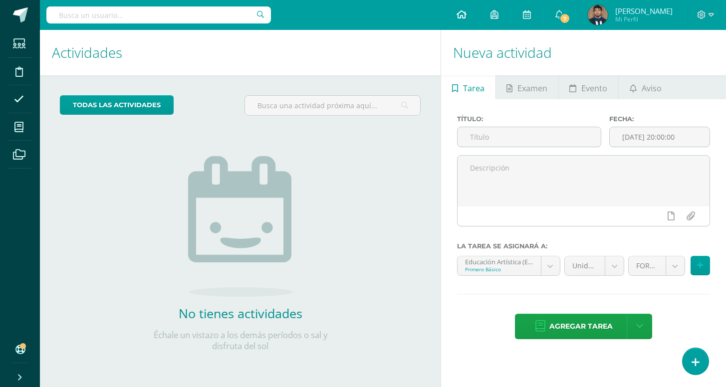
click at [453, 18] on link at bounding box center [462, 15] width 34 height 30
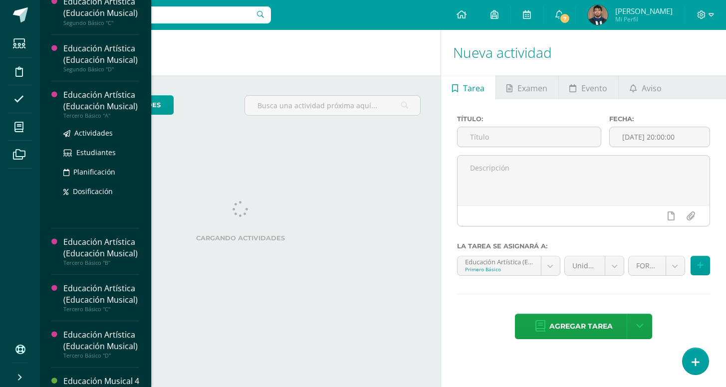
scroll to position [294, 0]
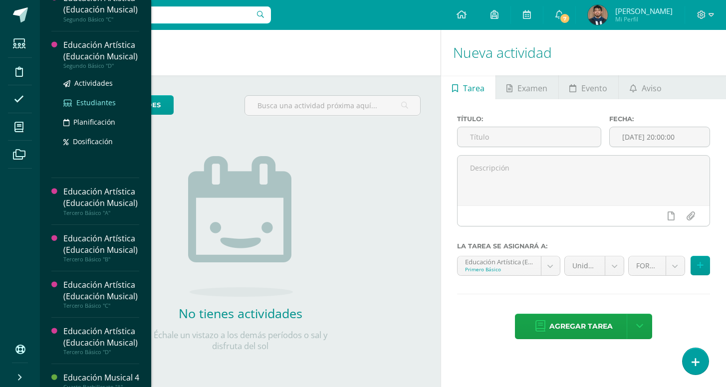
click at [88, 107] on span "Estudiantes" at bounding box center [95, 102] width 39 height 9
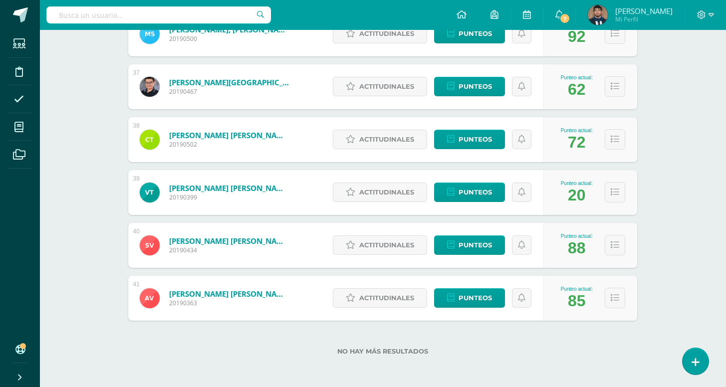
scroll to position [2057, 0]
click at [478, 193] on span "Punteos" at bounding box center [475, 192] width 33 height 18
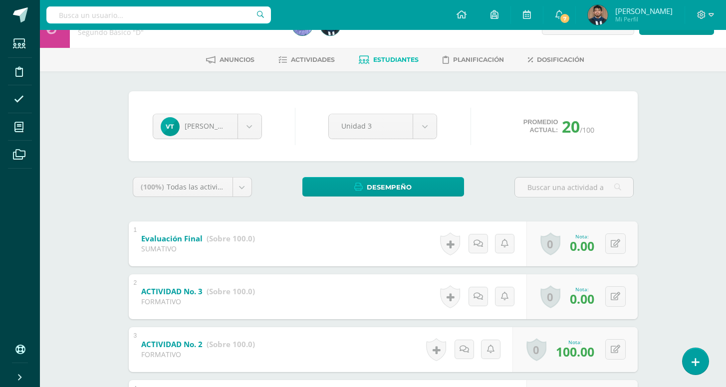
scroll to position [28, 0]
click at [625, 243] on button at bounding box center [615, 243] width 20 height 20
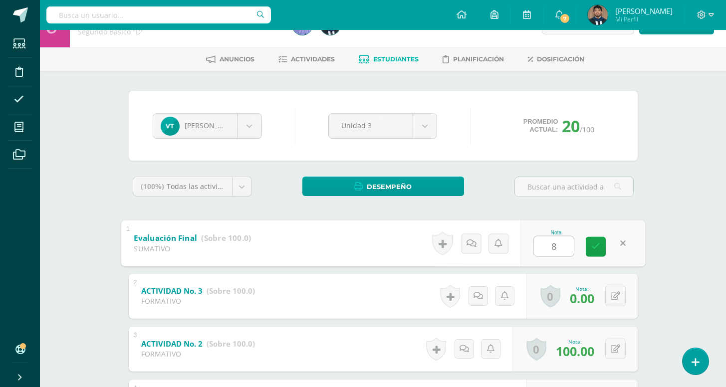
type input "85"
click at [599, 247] on icon at bounding box center [595, 246] width 9 height 8
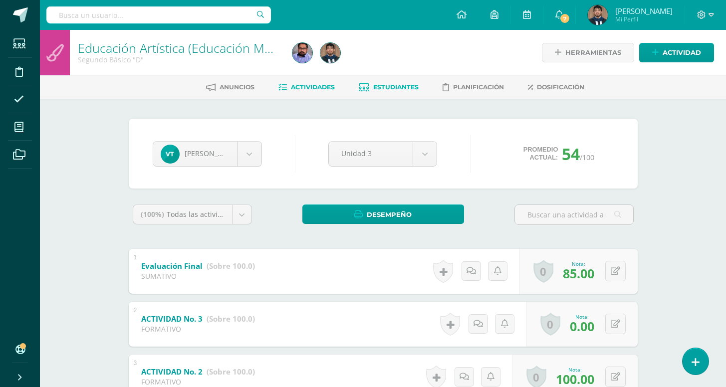
click at [295, 87] on span "Actividades" at bounding box center [313, 86] width 44 height 7
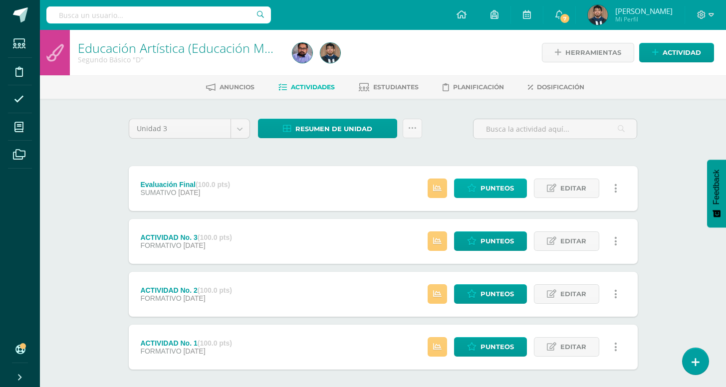
click at [479, 196] on link "Punteos" at bounding box center [490, 188] width 73 height 19
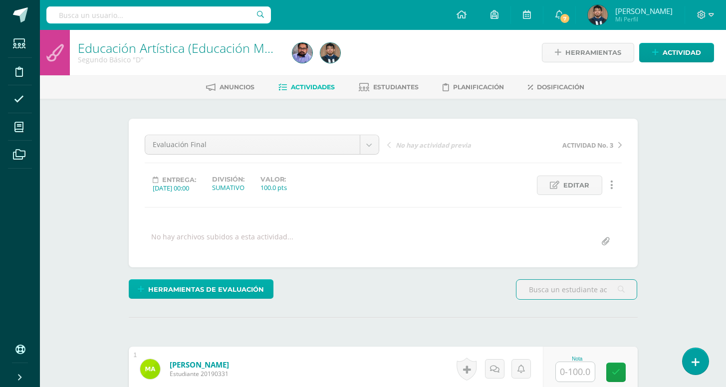
click at [245, 294] on span "Herramientas de evaluación" at bounding box center [206, 289] width 116 height 18
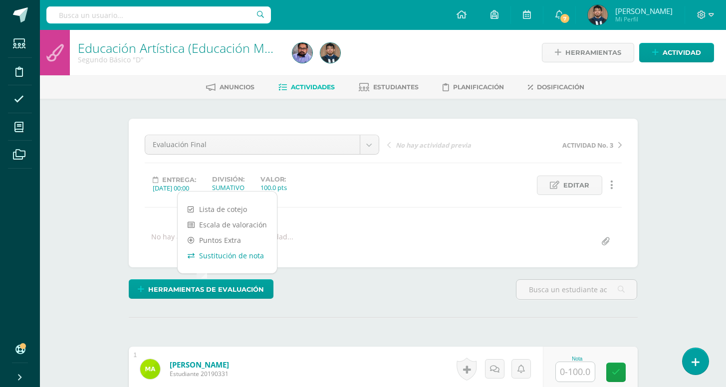
scroll to position [0, 0]
click at [232, 257] on link "Sustitución de nota" at bounding box center [227, 254] width 99 height 15
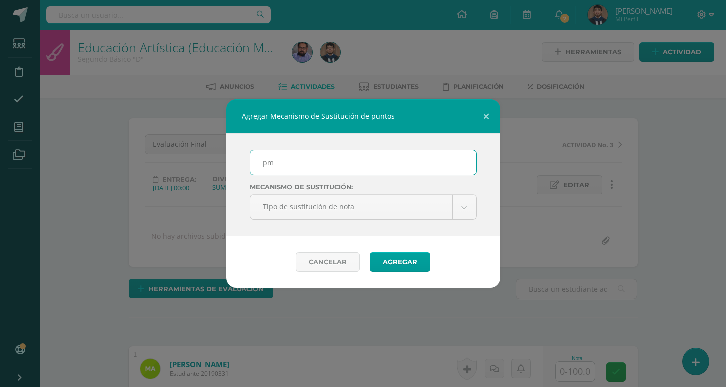
type input "p"
type input "PMA"
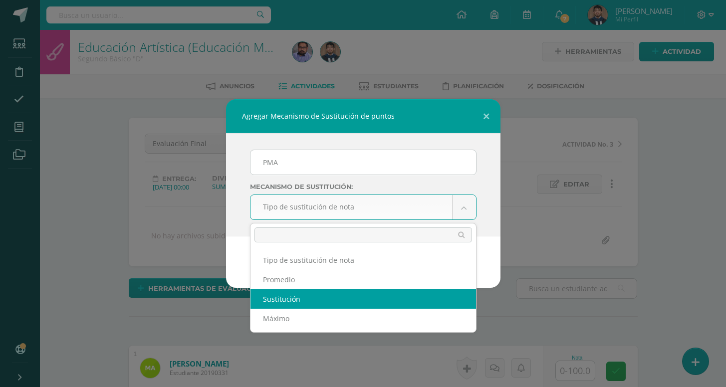
scroll to position [1, 0]
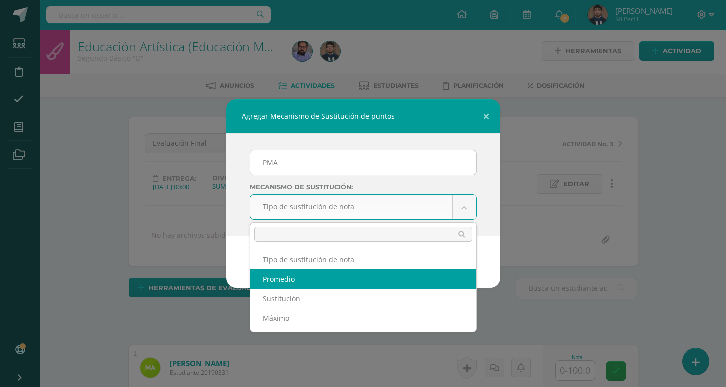
select select "average"
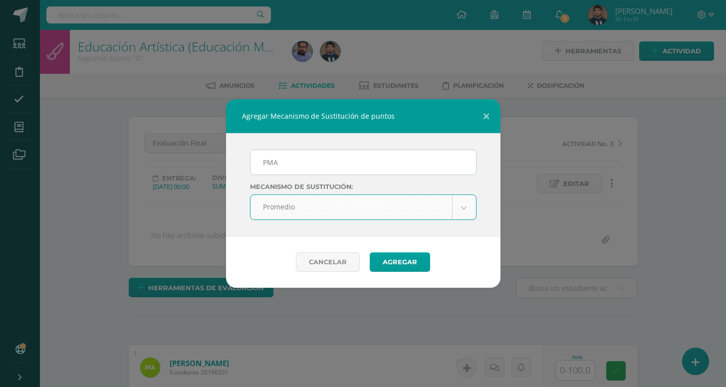
scroll to position [2, 0]
click at [392, 259] on button "Agregar" at bounding box center [400, 261] width 60 height 19
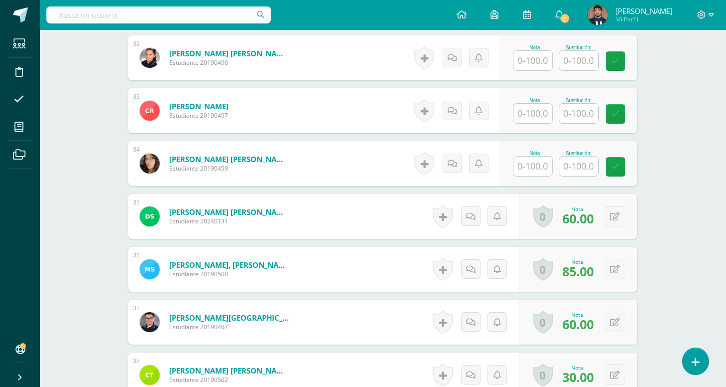
scroll to position [1981, 0]
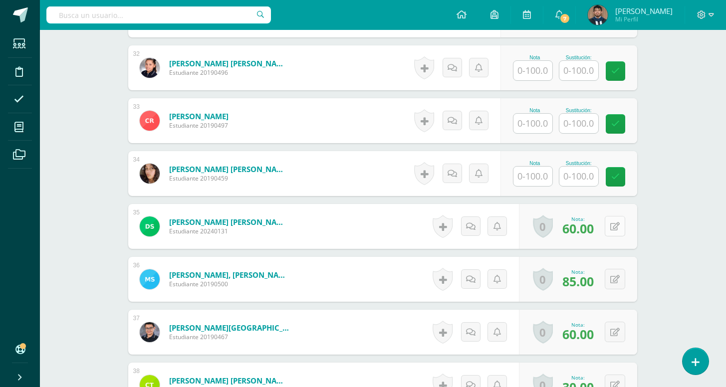
click at [614, 232] on button at bounding box center [615, 226] width 20 height 20
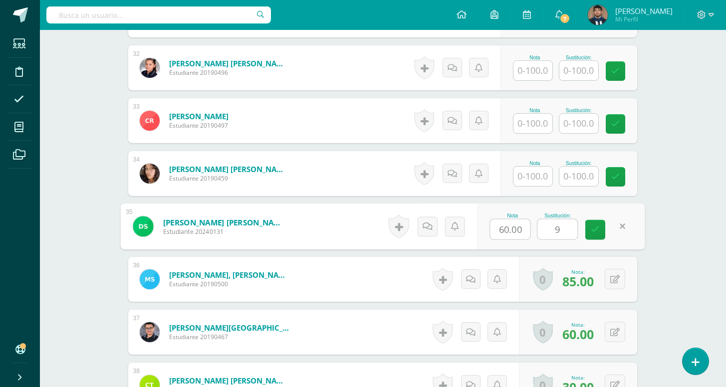
type input "95"
click at [600, 228] on link at bounding box center [595, 230] width 20 height 20
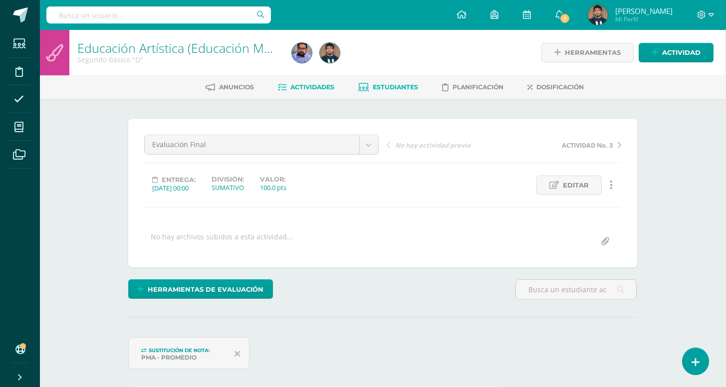
scroll to position [0, 0]
click at [388, 88] on span "Estudiantes" at bounding box center [395, 86] width 45 height 7
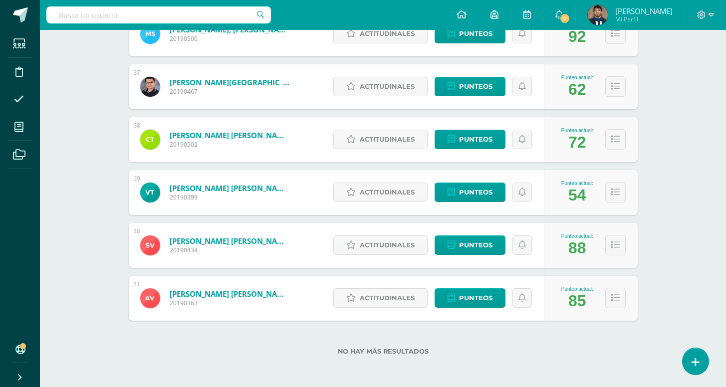
scroll to position [2057, 0]
click at [470, 242] on span "Punteos" at bounding box center [475, 245] width 33 height 18
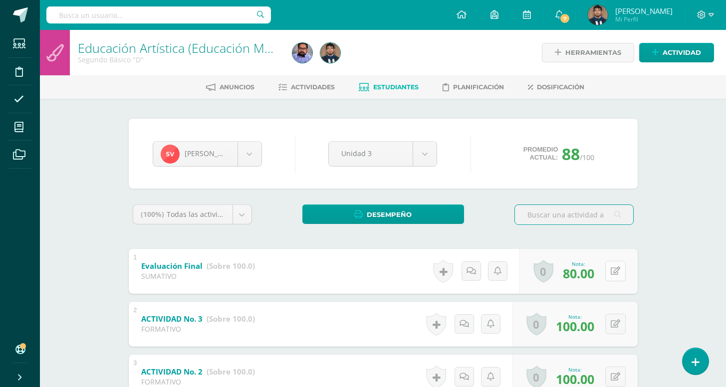
click at [614, 269] on icon at bounding box center [615, 271] width 9 height 8
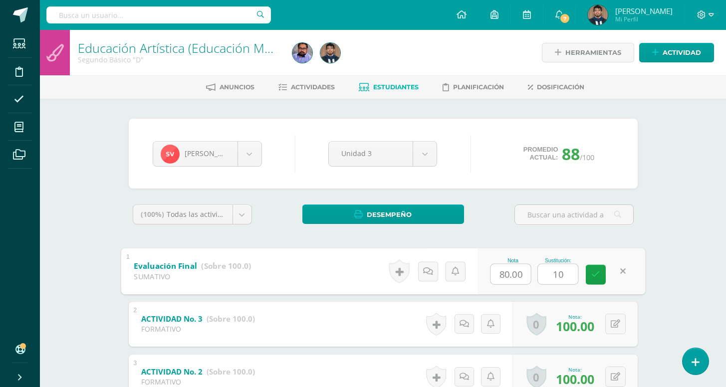
type input "100"
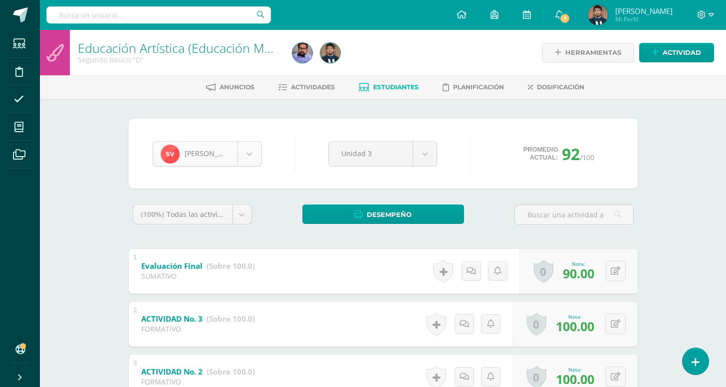
click at [243, 157] on body "Estudiantes Disciplina Asistencia Mis cursos Archivos Soporte Centro de ayuda Ú…" at bounding box center [363, 259] width 726 height 519
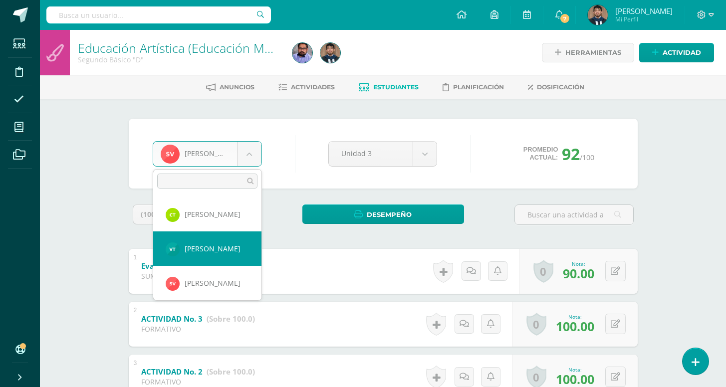
scroll to position [1308, 0]
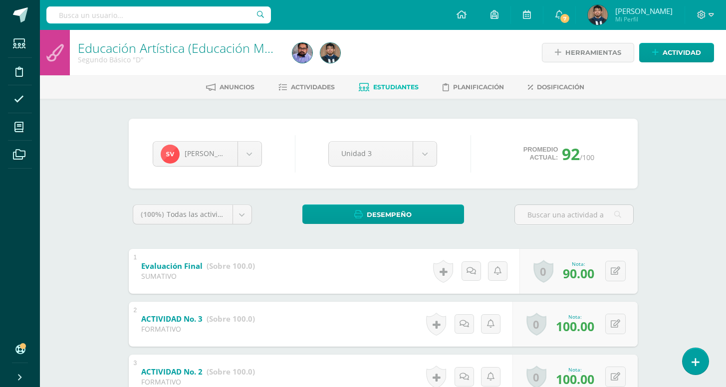
click at [473, 106] on body "Estudiantes Disciplina Asistencia Mis cursos Archivos Soporte Centro de ayuda Ú…" at bounding box center [363, 259] width 726 height 519
click at [253, 153] on body "Estudiantes Disciplina Asistencia Mis cursos Archivos Soporte Centro de ayuda Ú…" at bounding box center [363, 259] width 726 height 519
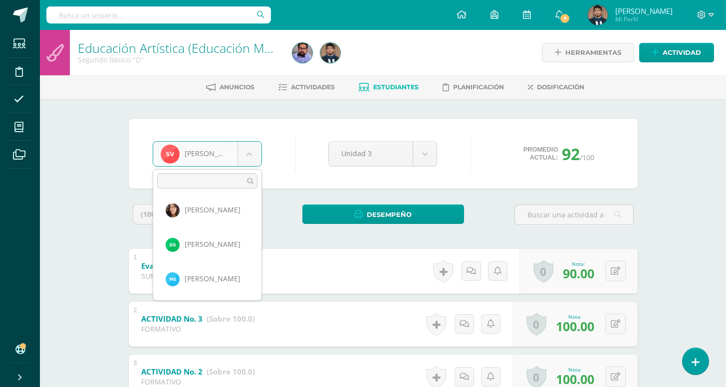
scroll to position [1106, 0]
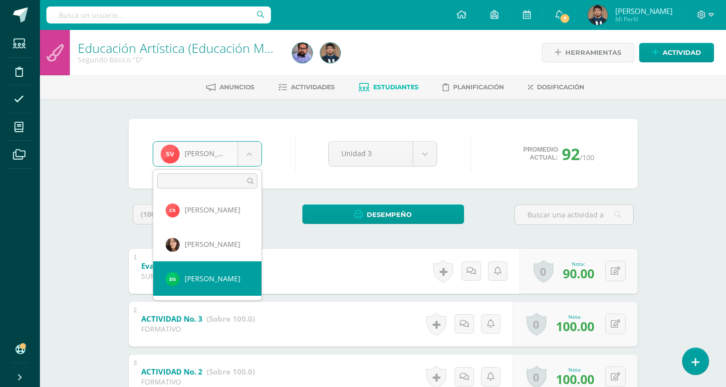
select select "6057"
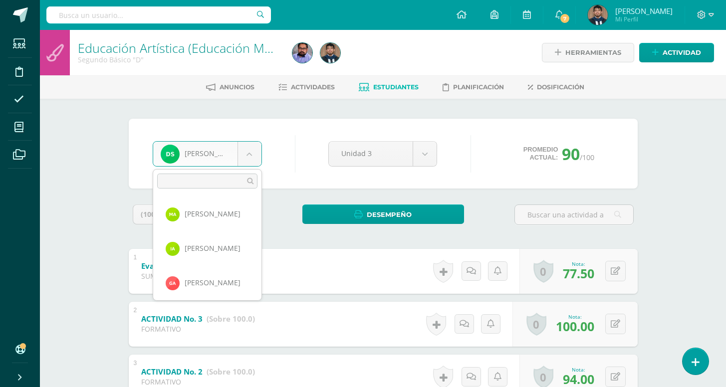
click at [247, 160] on body "Estudiantes Disciplina Asistencia Mis cursos Archivos Soporte Centro de ayuda Ú…" at bounding box center [363, 259] width 726 height 519
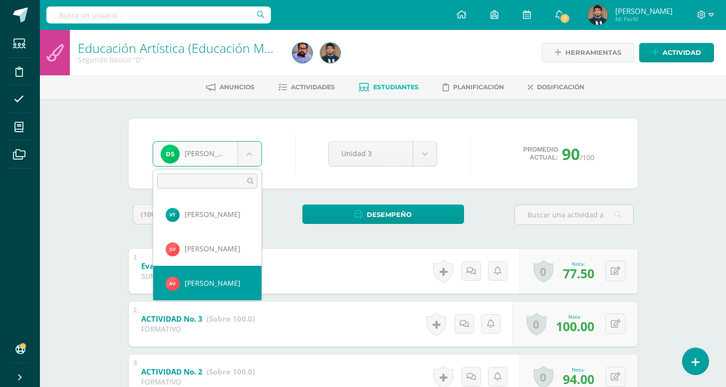
select select "2751"
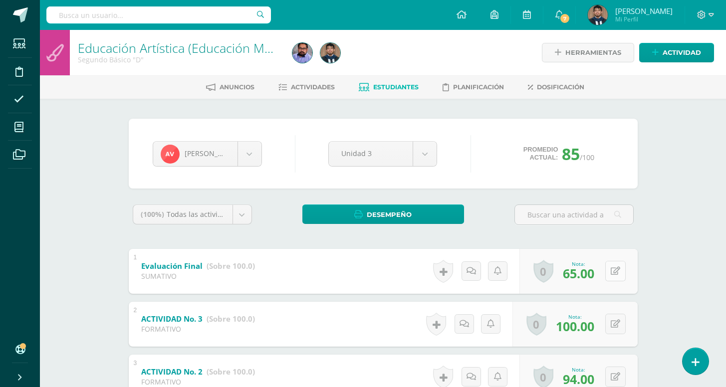
click at [611, 269] on icon at bounding box center [615, 271] width 9 height 8
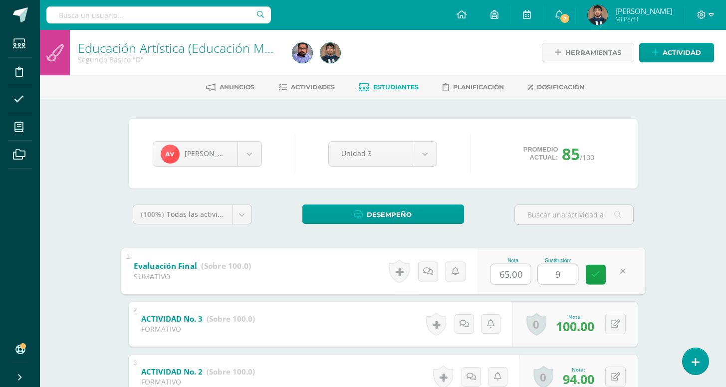
type input "95"
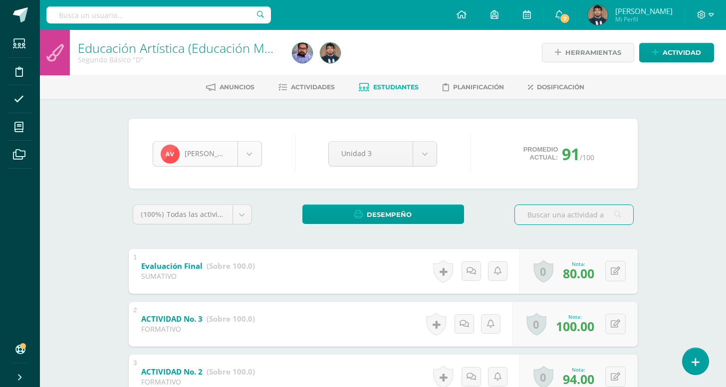
click at [252, 155] on body "Estudiantes Disciplina Asistencia Mis cursos Archivos Soporte Centro de ayuda Ú…" at bounding box center [363, 259] width 726 height 519
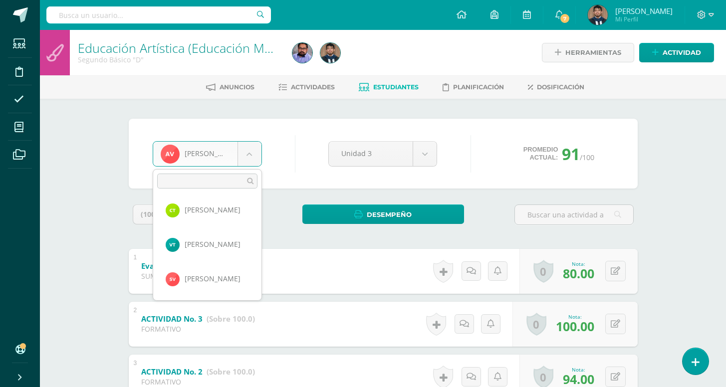
scroll to position [1243, 0]
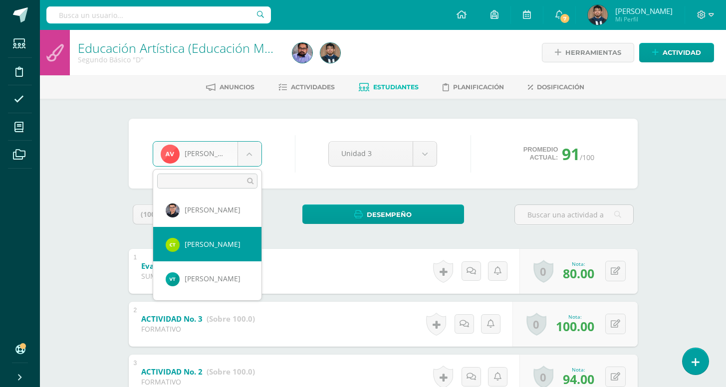
select select "2890"
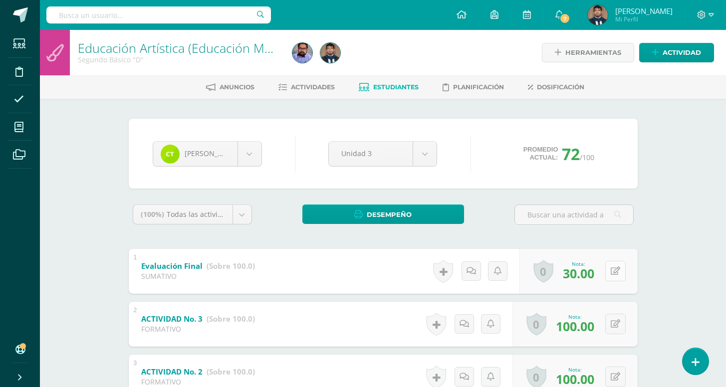
click at [620, 276] on button at bounding box center [615, 271] width 20 height 20
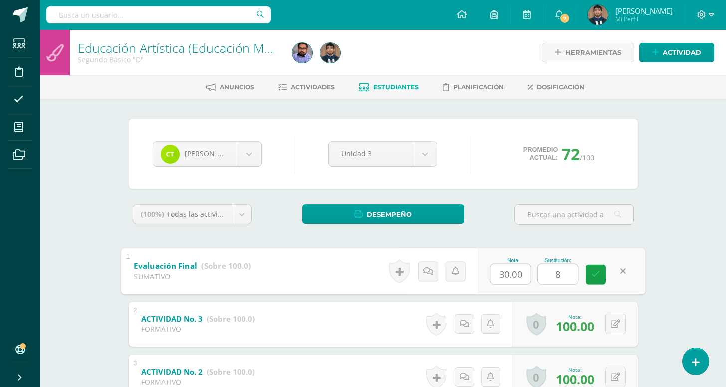
type input "80"
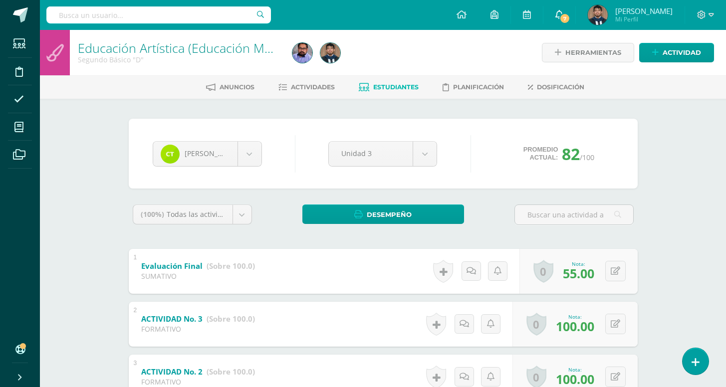
click at [565, 22] on span "7" at bounding box center [564, 18] width 11 height 11
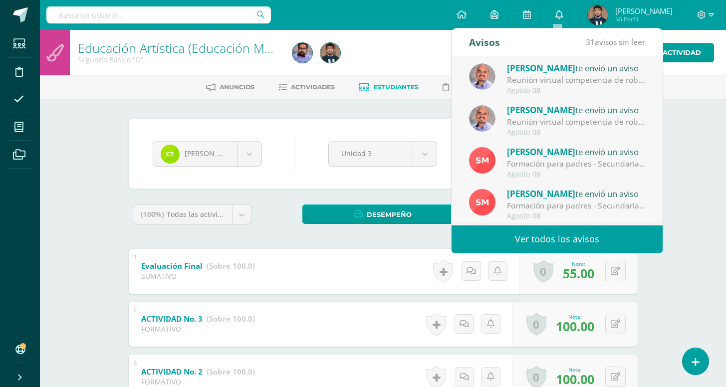
click at [555, 11] on icon at bounding box center [559, 14] width 8 height 9
